Goal: Transaction & Acquisition: Purchase product/service

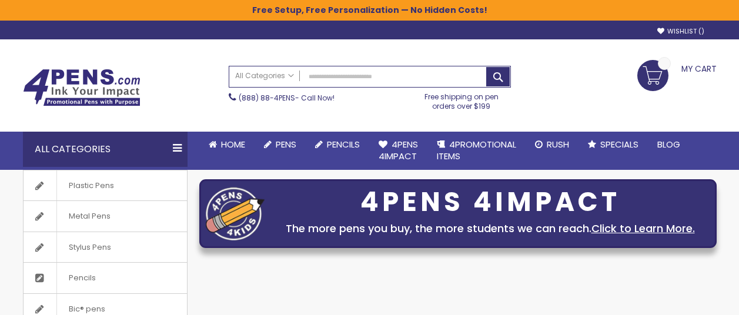
scroll to position [176, 0]
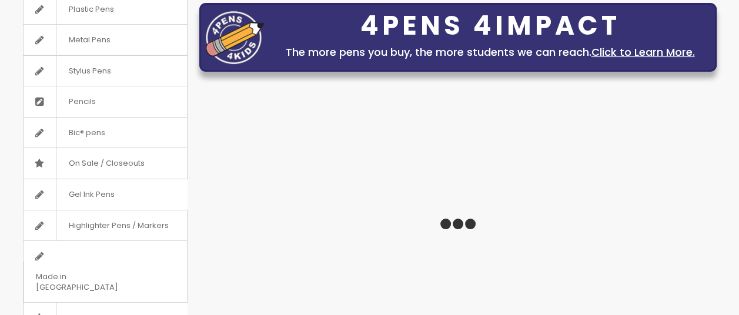
click at [115, 160] on span "On Sale / Closeouts" at bounding box center [106, 163] width 100 height 31
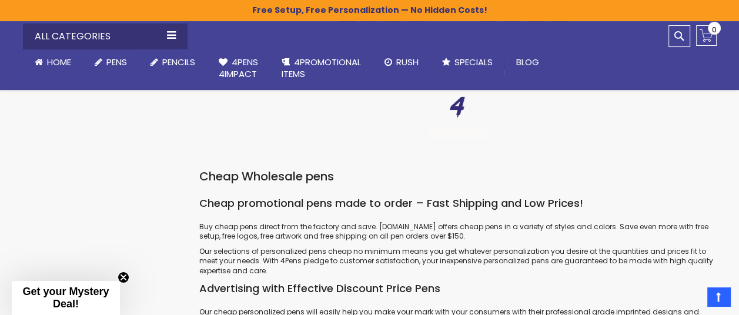
scroll to position [3173, 0]
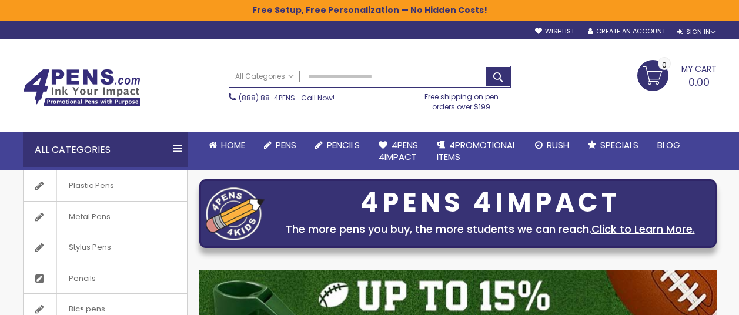
scroll to position [176, 0]
